Goal: Information Seeking & Learning: Learn about a topic

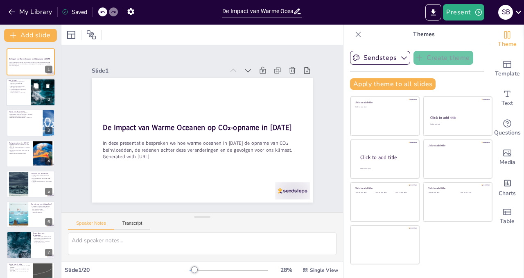
checkbox input "true"
click at [38, 99] on div at bounding box center [43, 93] width 42 height 28
type textarea "LO₂ ip dol sitametcon adipiscinge sed doe temporin utl etdolo ma al enimadmin v…"
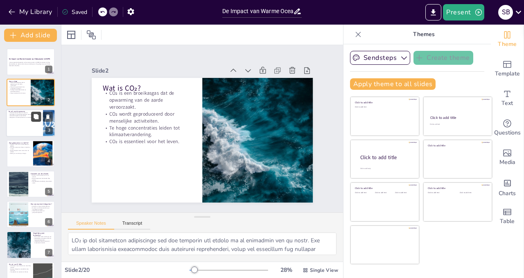
checkbox input "true"
click at [37, 118] on icon at bounding box center [36, 116] width 5 height 5
type textarea "Lo ipsumdo sitame con adipis eli se doe tempori utl ET₂ dol ma aliquaeni. Admi …"
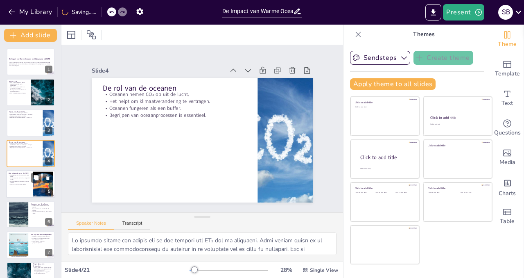
checkbox input "true"
click at [14, 178] on p "Dit komt overeen met bijna 1 miljard ton minder." at bounding box center [20, 178] width 22 height 3
type textarea "De afname van 10% in de CO₂-opname door de oceanen in [DATE] is een zorgwekkend…"
checkbox input "true"
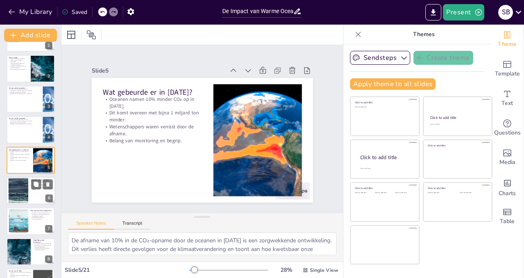
click at [19, 196] on div at bounding box center [18, 190] width 61 height 25
type textarea "De extreem warme zeewateren zijn de belangrijkste oorzaak van de afname in CO₂-…"
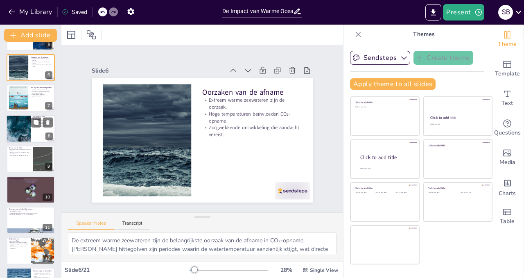
scroll to position [147, 0]
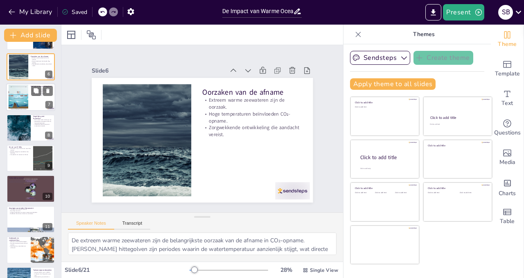
checkbox input "true"
click at [15, 97] on div at bounding box center [18, 97] width 49 height 25
type textarea "[PERSON_NAME] hittegolven zijn specifieke periodes waarin de watertemperatuur a…"
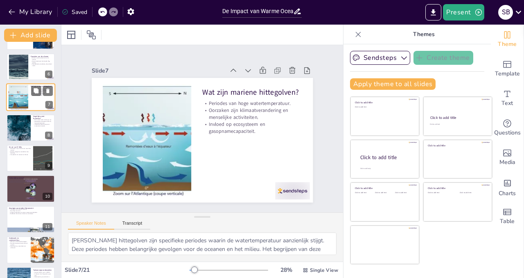
scroll to position [85, 0]
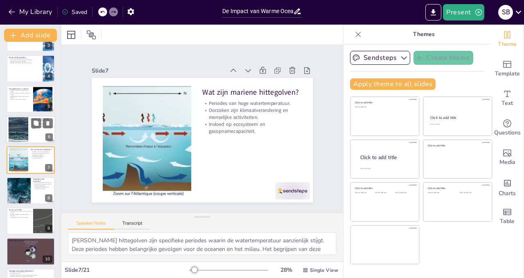
checkbox input "true"
click at [19, 126] on div at bounding box center [18, 129] width 61 height 25
type textarea "De extreem warme zeewateren zijn de belangrijkste oorzaak van de afname in CO₂-…"
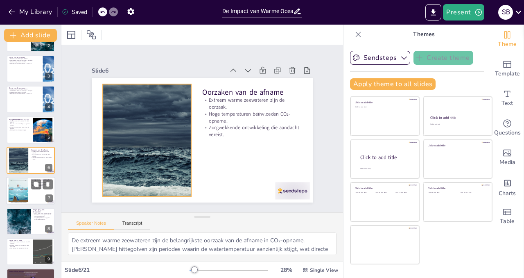
checkbox input "true"
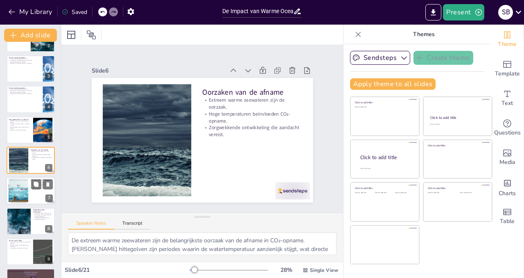
click at [22, 190] on div at bounding box center [18, 190] width 49 height 25
type textarea "[PERSON_NAME] hittegolven zijn specifieke periodes waarin de watertemperatuur a…"
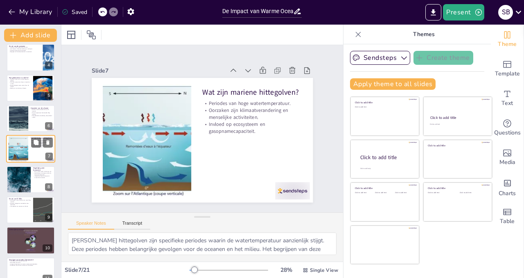
scroll to position [96, 0]
checkbox input "true"
click at [25, 177] on div at bounding box center [19, 179] width 42 height 28
type textarea "De vergelijking tussen warm water en bruiswater illustreert hoe temperatuur de …"
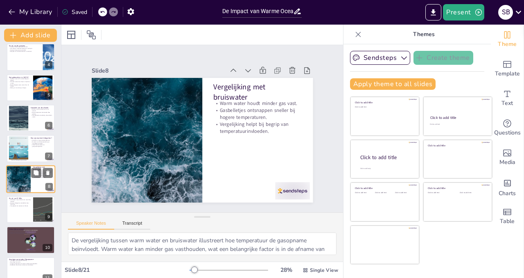
scroll to position [115, 0]
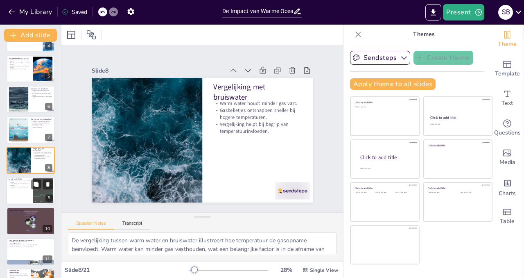
checkbox input "true"
click at [23, 181] on p "El Niño-jaar zorgt normaal voor meer CO₂-opname." at bounding box center [20, 181] width 22 height 3
type textarea "In een normaal El Niño-jaar verwachten we een toename in CO₂-opname door de oce…"
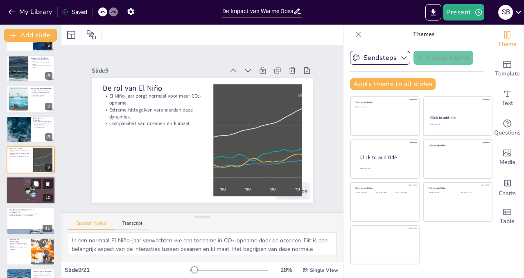
checkbox input "true"
click at [22, 185] on div at bounding box center [30, 190] width 49 height 28
type textarea "De biologische pomp is een essentieel proces dat bijdraagt aan de opname van CO…"
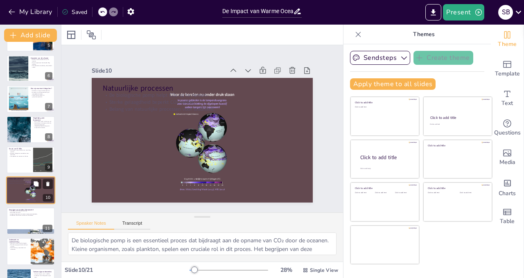
scroll to position [176, 0]
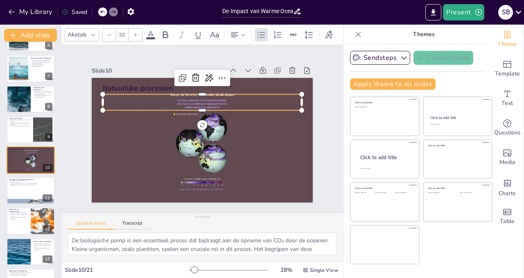
click at [133, 99] on p "Sterke gelaagdheid beperkt CO₂-verlies." at bounding box center [205, 101] width 199 height 27
click at [133, 99] on p "Sterke gelaagdheid beperkt CO₂-verlies." at bounding box center [211, 103] width 192 height 68
click at [133, 99] on p "Sterke gelaagdheid beperkt CO₂-verlies." at bounding box center [205, 102] width 199 height 28
click at [133, 99] on p "Sterke gelaagdheid beperkt CO₂-verlies." at bounding box center [211, 103] width 192 height 68
click at [196, 101] on p "Sterke gelaagdheid beperkt CO₂-verlies." at bounding box center [205, 102] width 199 height 28
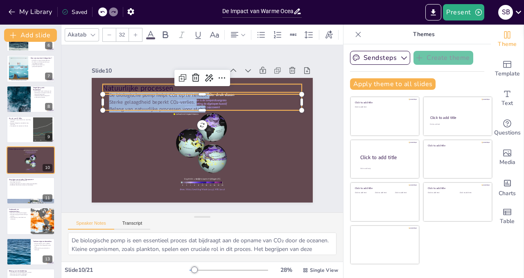
drag, startPoint x: 197, startPoint y: 104, endPoint x: 99, endPoint y: 83, distance: 100.8
click at [99, 83] on div "Natuurlijke processen De biologische pomp helpt CO₂ op te nemen. Sterke gelaagd…" at bounding box center [200, 140] width 233 height 147
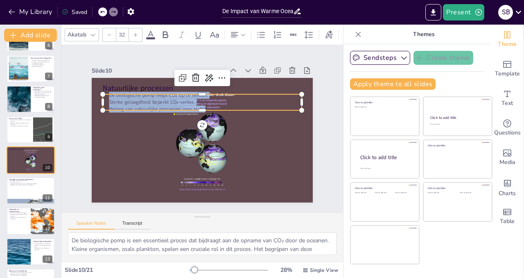
click at [151, 32] on icon at bounding box center [151, 35] width 10 height 10
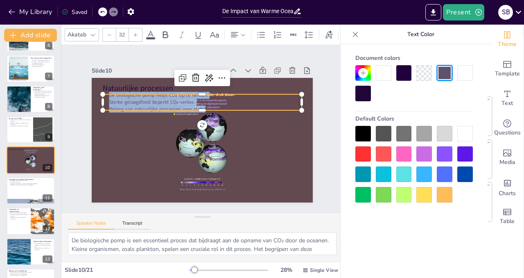
click at [385, 71] on div at bounding box center [384, 73] width 16 height 16
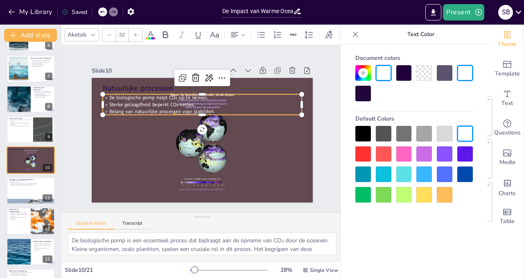
click at [359, 35] on icon at bounding box center [355, 34] width 8 height 8
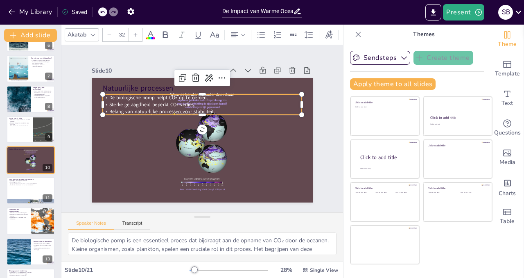
click at [316, 103] on div "Slide 1 De Impact van Warme Oceanen op CO₂-opname in [DATE] In deze presentatie…" at bounding box center [202, 129] width 292 height 200
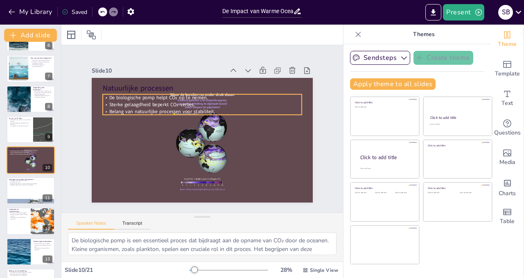
click at [228, 97] on p "Sterke gelaagdheid beperkt CO₂-verlies." at bounding box center [207, 105] width 196 height 48
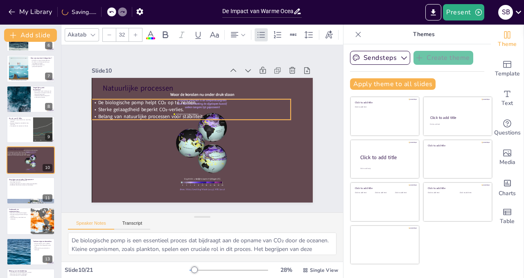
drag, startPoint x: 227, startPoint y: 98, endPoint x: 213, endPoint y: 103, distance: 14.8
click at [213, 103] on p "Sterke gelaagdheid beperkt CO₂-verlies." at bounding box center [198, 107] width 192 height 68
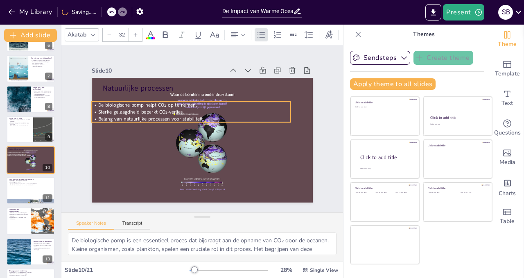
click at [280, 107] on p "Sterke gelaagdheid beperkt CO₂-verlies." at bounding box center [197, 109] width 192 height 68
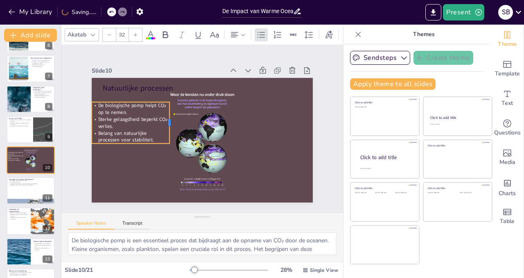
drag, startPoint x: 284, startPoint y: 106, endPoint x: 162, endPoint y: 98, distance: 121.5
click at [162, 98] on div "Natuurlijke processen De biologische pomp helpt CO₂ op te nemen. Sterke gelaagd…" at bounding box center [200, 140] width 242 height 168
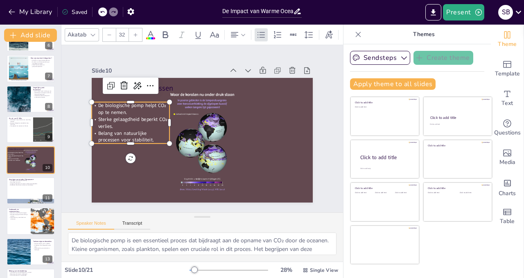
click at [71, 99] on div "Slide 1 De Impact van Warme Oceanen op CO₂-opname in [DATE] In deze presentatie…" at bounding box center [202, 128] width 281 height 174
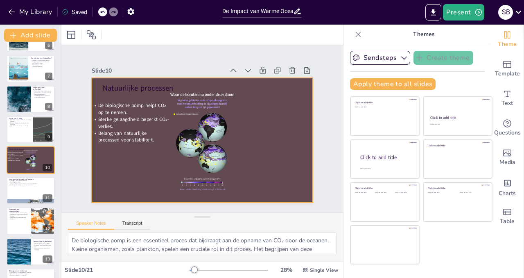
click at [175, 108] on div at bounding box center [200, 140] width 242 height 168
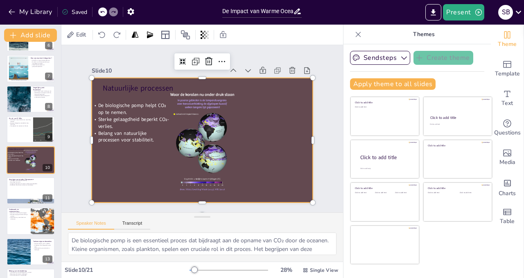
click at [188, 115] on div at bounding box center [200, 140] width 242 height 168
click at [188, 116] on div at bounding box center [200, 139] width 233 height 147
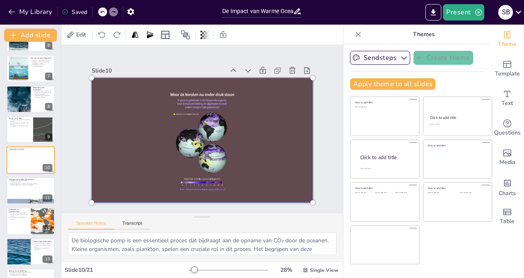
click at [188, 116] on div at bounding box center [198, 139] width 266 height 217
click at [90, 74] on div at bounding box center [97, 66] width 14 height 14
click at [70, 101] on div "Slide 1 De Impact van Warme Oceanen op CO₂-opname in [DATE] In deze presentatie…" at bounding box center [202, 128] width 281 height 174
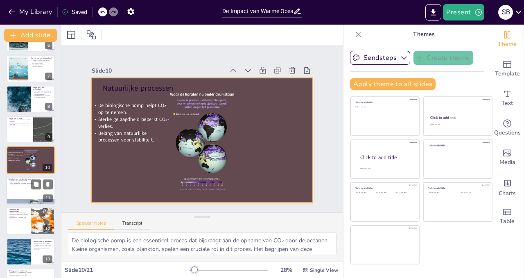
checkbox input "true"
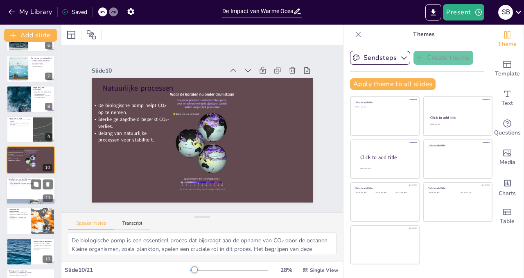
click at [24, 183] on p "Hogere temperaturen en extreme weersomstandigheden." at bounding box center [31, 184] width 44 height 2
type textarea "Lo ipsumd sit AM₂-consec adip elits doeiusm tem incidi utl etd magnaaliqua eni …"
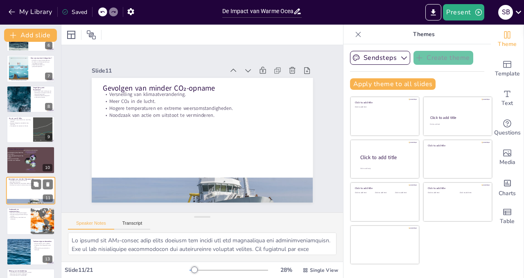
scroll to position [206, 0]
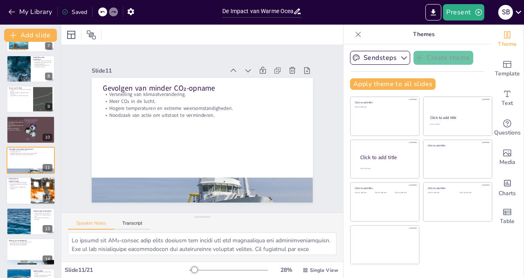
checkbox input "true"
click at [24, 187] on p "Samenwerking is essentieel voor onderzoek." at bounding box center [19, 187] width 20 height 3
type textarea "Het gebruik van diverse technologieën, zoals schepen en satellieten, is essenti…"
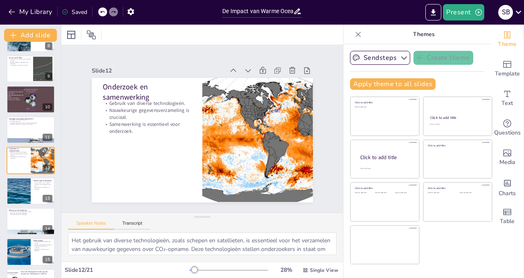
click at [354, 34] on icon at bounding box center [358, 34] width 8 height 8
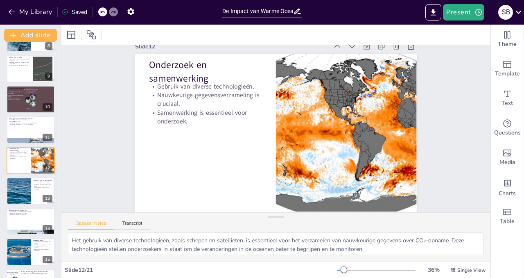
scroll to position [21, 0]
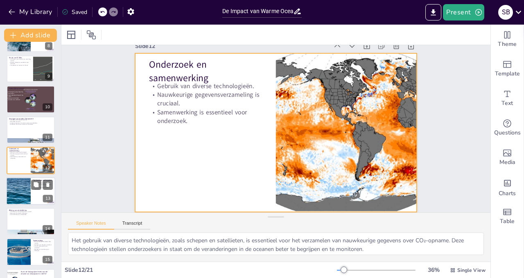
checkbox input "true"
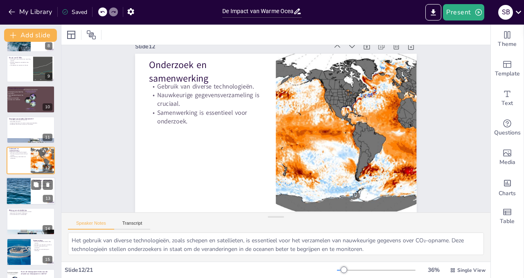
click at [23, 191] on div at bounding box center [18, 191] width 66 height 28
type textarea "De aanhoudende warmte van de oceanen in [DATE] is zorgwekkend en benadrukt de n…"
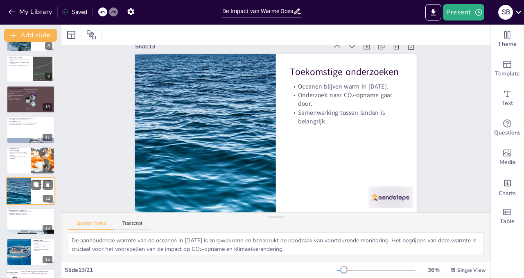
scroll to position [0, 0]
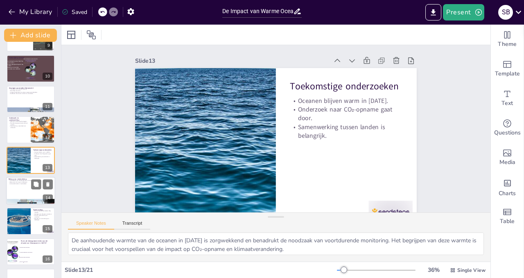
checkbox input "true"
click at [20, 190] on div at bounding box center [30, 190] width 49 height 28
type textarea "De vermindering van broeikasgassen is van cruciaal belang voor het behoud van o…"
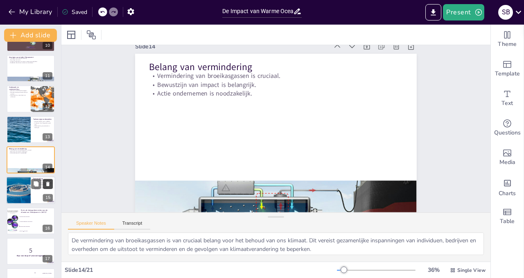
scroll to position [21, 0]
checkbox input "true"
click at [38, 189] on p "Begrijpen van veranderingen is belangrijk." at bounding box center [43, 188] width 20 height 3
type textarea "De invloed van warme oceanen op de CO₂-opname is een belangrijk aspect van klim…"
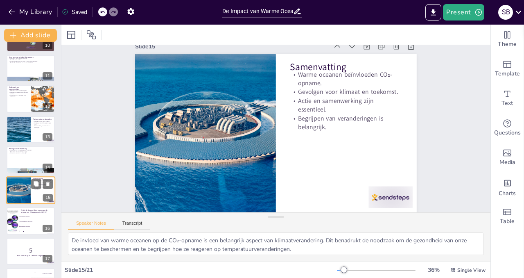
scroll to position [0, 0]
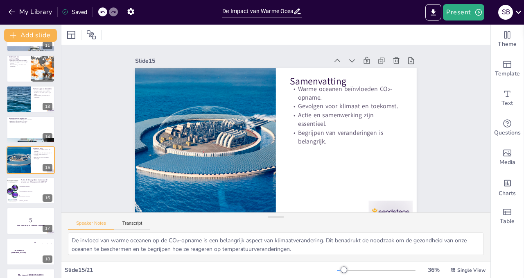
checkbox input "true"
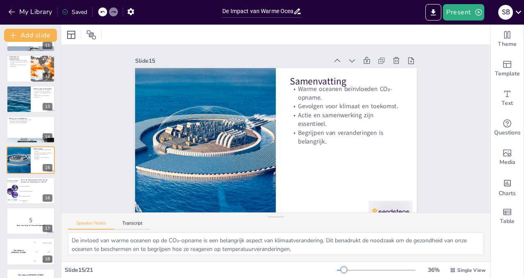
checkbox input "true"
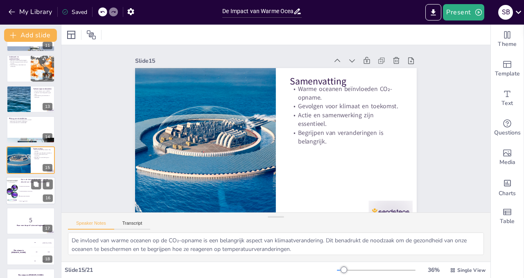
click at [34, 190] on li "Normale temperatuur van zeewater" at bounding box center [36, 190] width 37 height 5
type textarea "De juiste antwoord is "Extreem warme zeewateren". Dit wordt besproken in de sli…"
checkbox input "true"
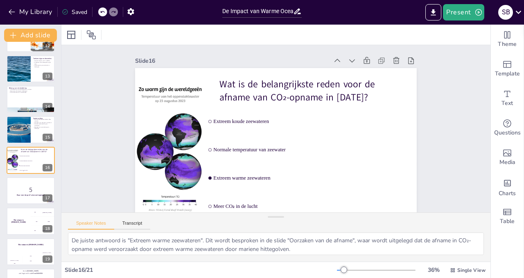
checkbox input "true"
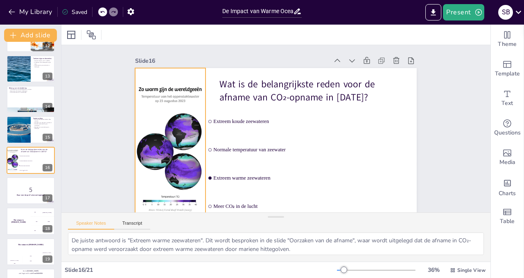
checkbox input "true"
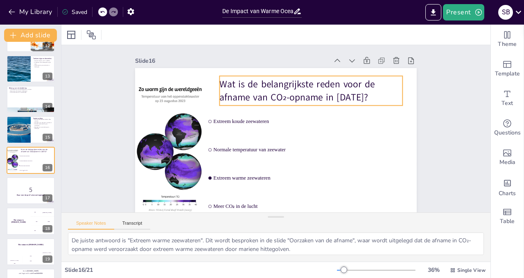
checkbox input "true"
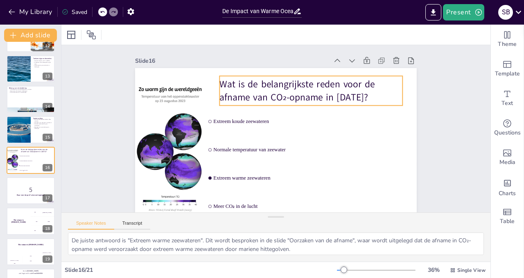
checkbox input "true"
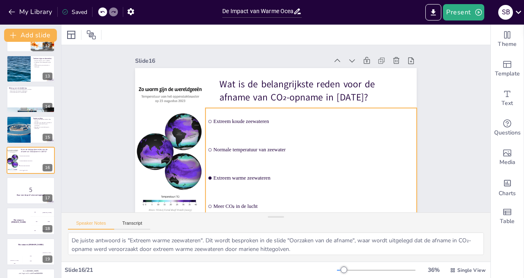
checkbox input "true"
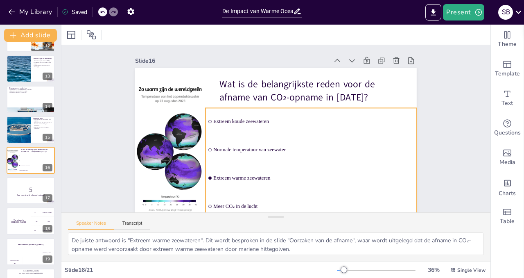
checkbox input "true"
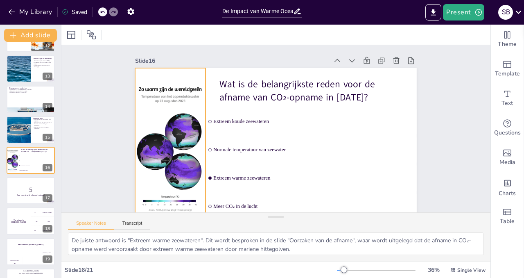
checkbox input "true"
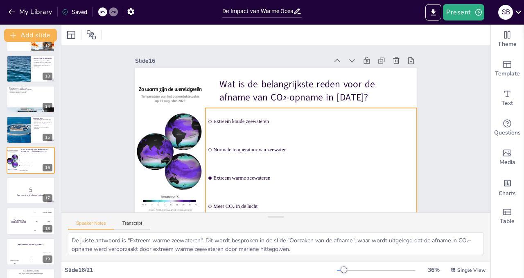
checkbox input "true"
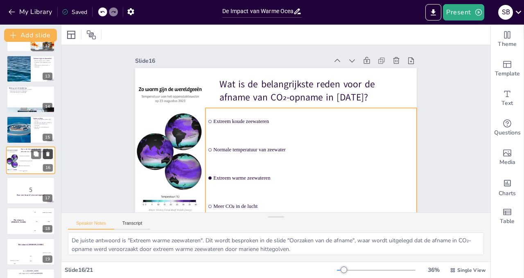
checkbox input "true"
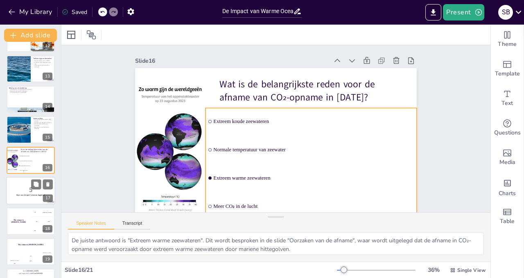
checkbox input "true"
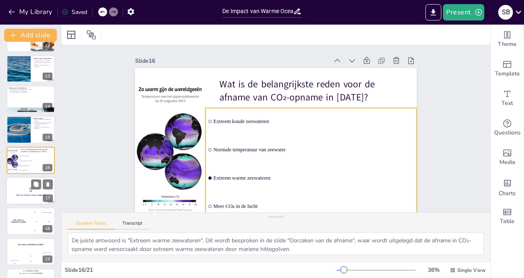
checkbox input "true"
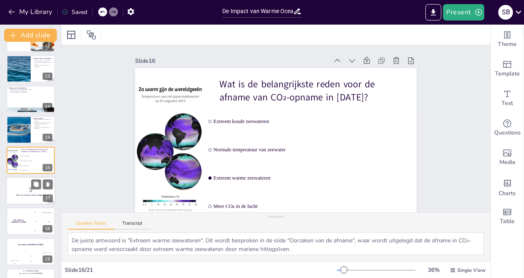
click at [23, 194] on strong "Klaar voor de quiz? Laten we beginnen!" at bounding box center [30, 195] width 29 height 2
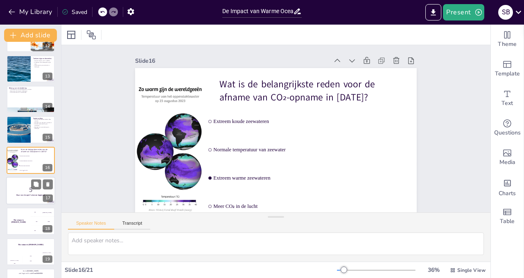
scroll to position [389, 0]
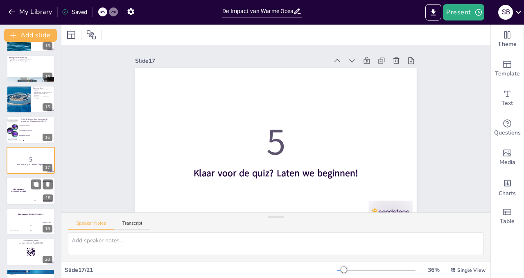
click at [22, 192] on div "The winner is [PERSON_NAME]" at bounding box center [18, 191] width 25 height 28
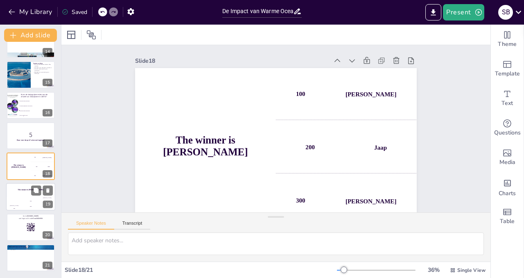
click at [25, 193] on div "The winner is [PERSON_NAME]" at bounding box center [30, 190] width 49 height 14
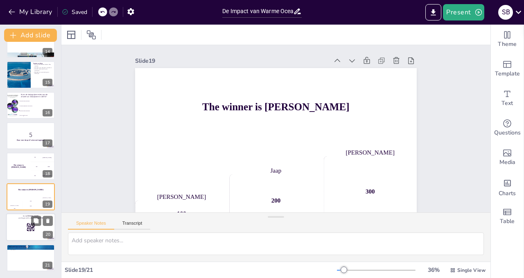
click at [26, 226] on div at bounding box center [30, 227] width 49 height 28
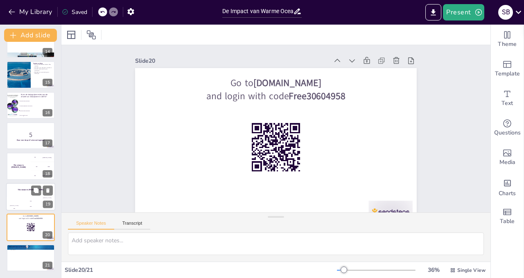
click at [22, 205] on div "[PERSON_NAME]" at bounding box center [14, 205] width 16 height 1
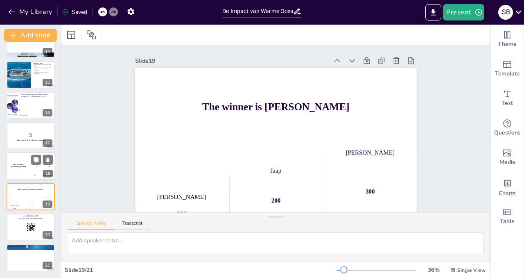
click at [19, 169] on div "The winner is [PERSON_NAME]" at bounding box center [18, 166] width 25 height 28
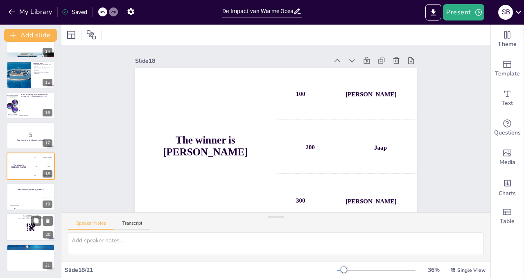
click at [24, 221] on div at bounding box center [30, 227] width 49 height 28
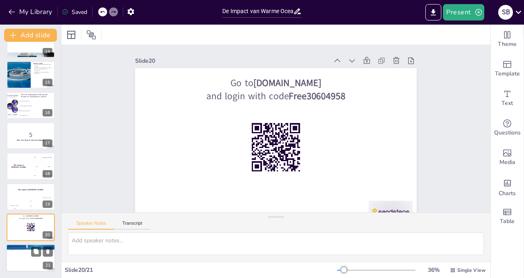
click at [19, 246] on p "Bedankt voor jullie aandacht!" at bounding box center [31, 246] width 44 height 2
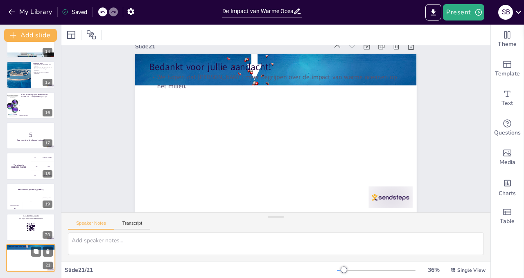
scroll to position [18, 0]
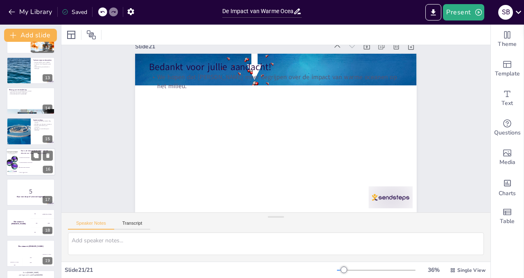
checkbox input "true"
click at [23, 158] on li "Extreem koude zeewateren" at bounding box center [36, 157] width 37 height 5
type textarea "De juiste antwoord is "Extreem warme zeewateren". Dit wordt besproken in de sli…"
checkbox input "true"
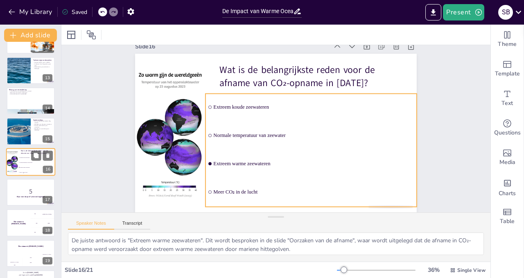
scroll to position [0, 0]
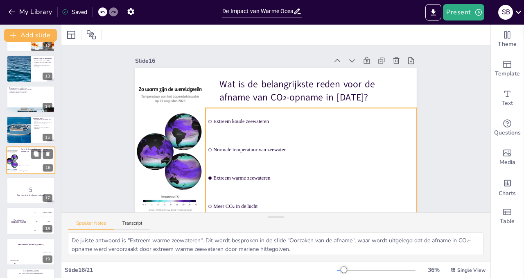
checkbox input "true"
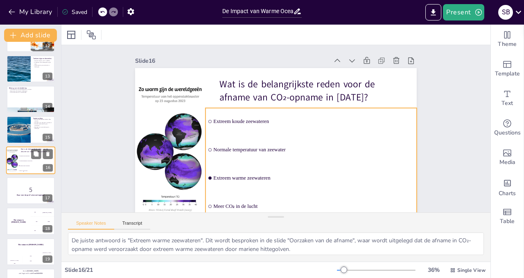
checkbox input "true"
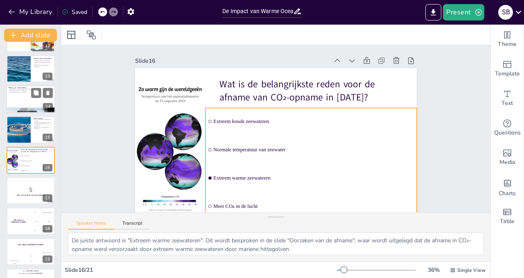
checkbox input "true"
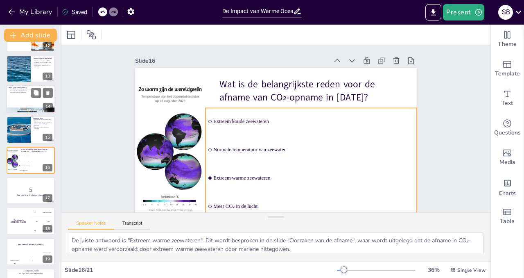
checkbox input "true"
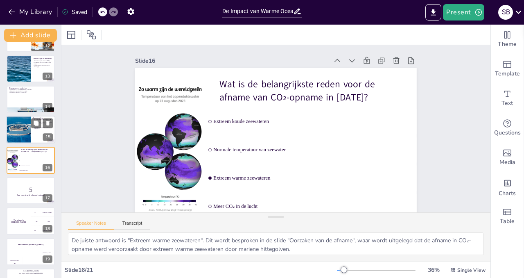
checkbox input "true"
click at [19, 129] on div at bounding box center [18, 130] width 40 height 28
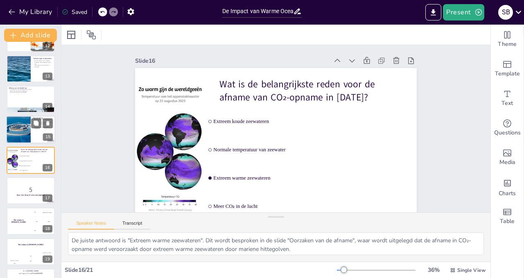
type textarea "De invloed van warme oceanen op de CO₂-opname is een belangrijk aspect van klim…"
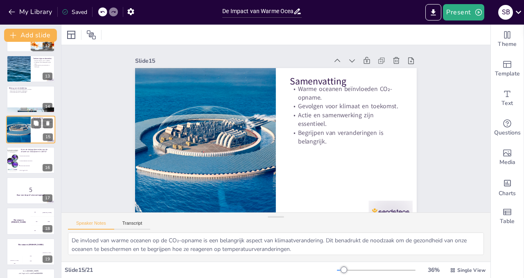
scroll to position [328, 0]
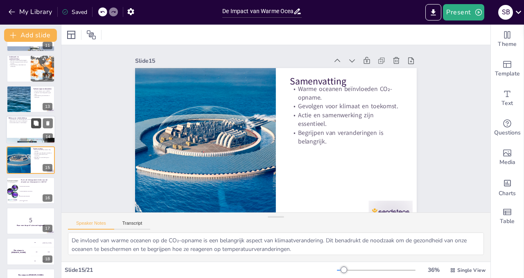
checkbox input "true"
